Goal: Register for event/course

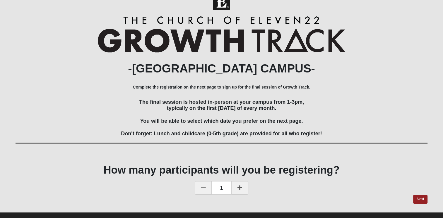
scroll to position [25, 0]
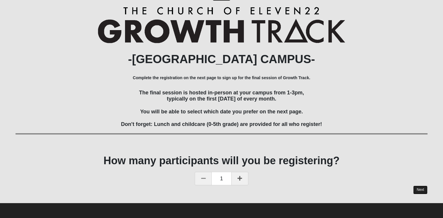
click at [422, 189] on link "Next" at bounding box center [420, 190] width 14 height 8
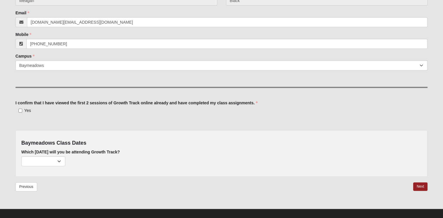
scroll to position [103, 0]
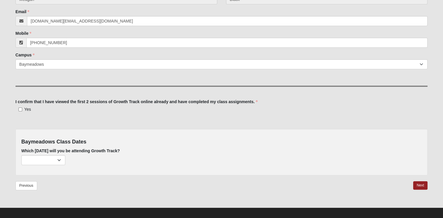
click at [23, 106] on label "Yes" at bounding box center [24, 109] width 16 height 6
click at [22, 108] on input "Yes" at bounding box center [20, 110] width 4 height 4
checkbox input "true"
click at [49, 161] on select "[DATE] (44 remaining) [DATE] (50 remaining) [DATE] (49 remaining)" at bounding box center [43, 160] width 44 height 10
select select "791"
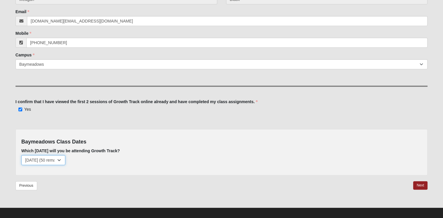
click at [21, 155] on select "[DATE] (44 remaining) [DATE] (50 remaining) [DATE] (49 remaining)" at bounding box center [43, 160] width 44 height 10
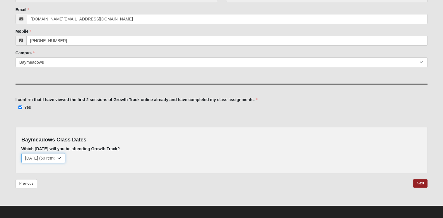
scroll to position [106, 0]
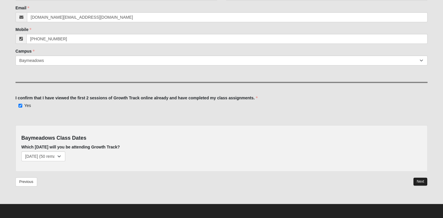
click at [416, 182] on link "Next" at bounding box center [420, 182] width 14 height 8
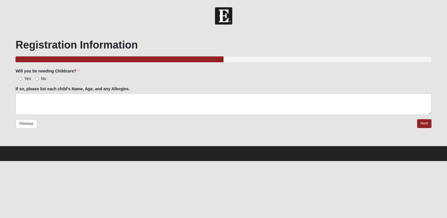
click at [40, 78] on label "No" at bounding box center [40, 79] width 11 height 6
click at [39, 78] on input "No" at bounding box center [37, 79] width 4 height 4
radio input "true"
click at [430, 122] on link "Next" at bounding box center [424, 123] width 14 height 8
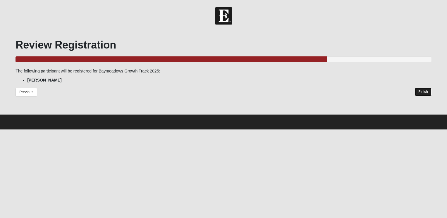
click at [425, 93] on link "Finish" at bounding box center [423, 92] width 17 height 8
